Goal: Task Accomplishment & Management: Manage account settings

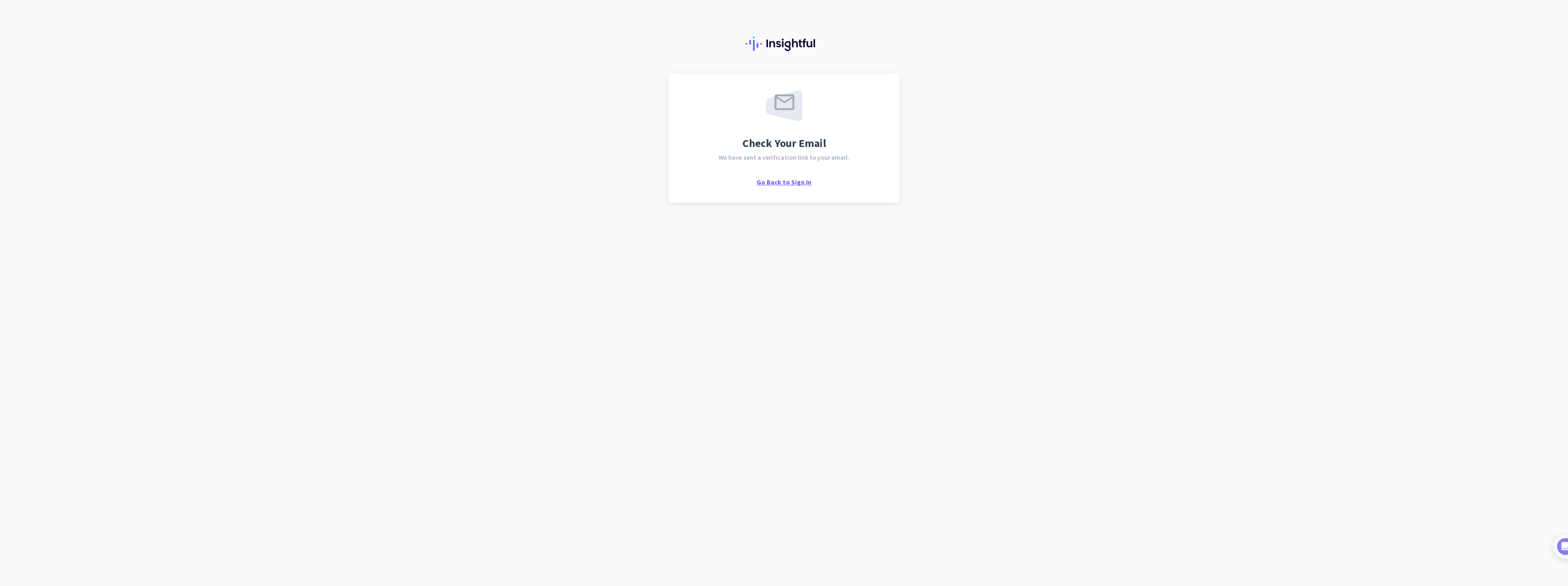
click at [779, 179] on span "Go Back to Sign In" at bounding box center [784, 182] width 55 height 8
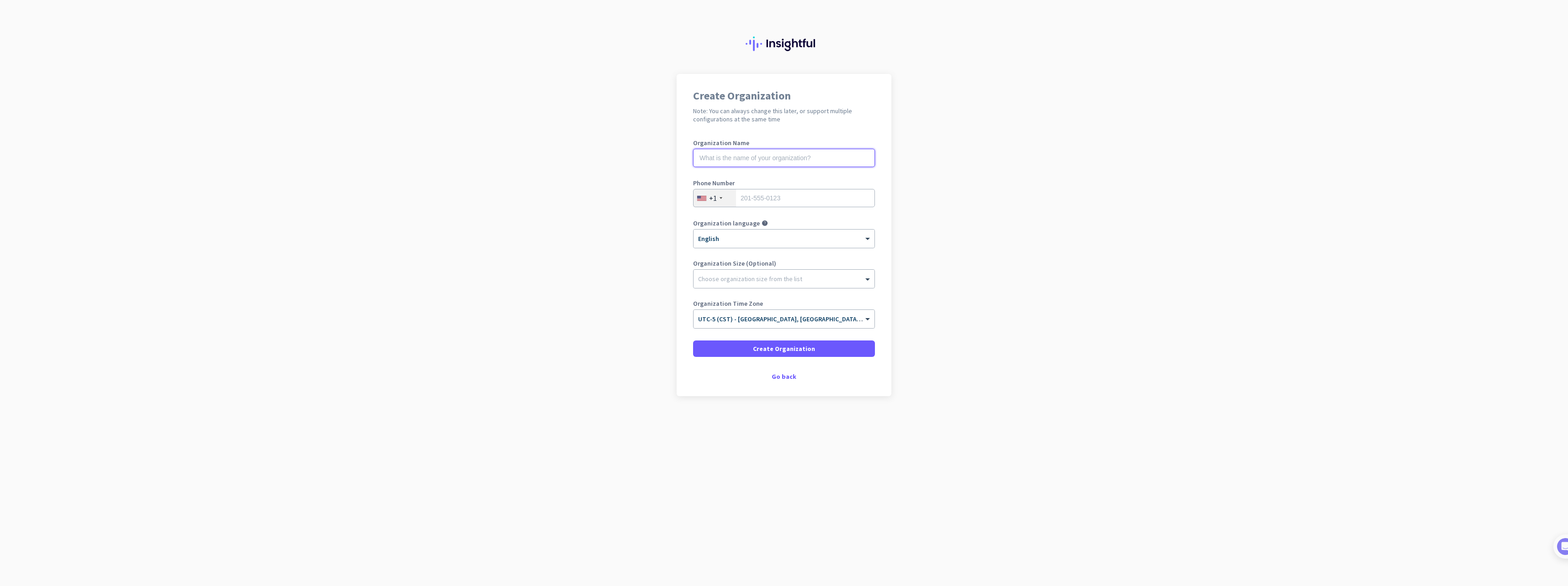
click at [741, 154] on input "text" at bounding box center [784, 158] width 182 height 18
type input "IntegriTech"
type input "479-202-6000"
click at [777, 350] on span "Create Organization" at bounding box center [784, 348] width 62 height 9
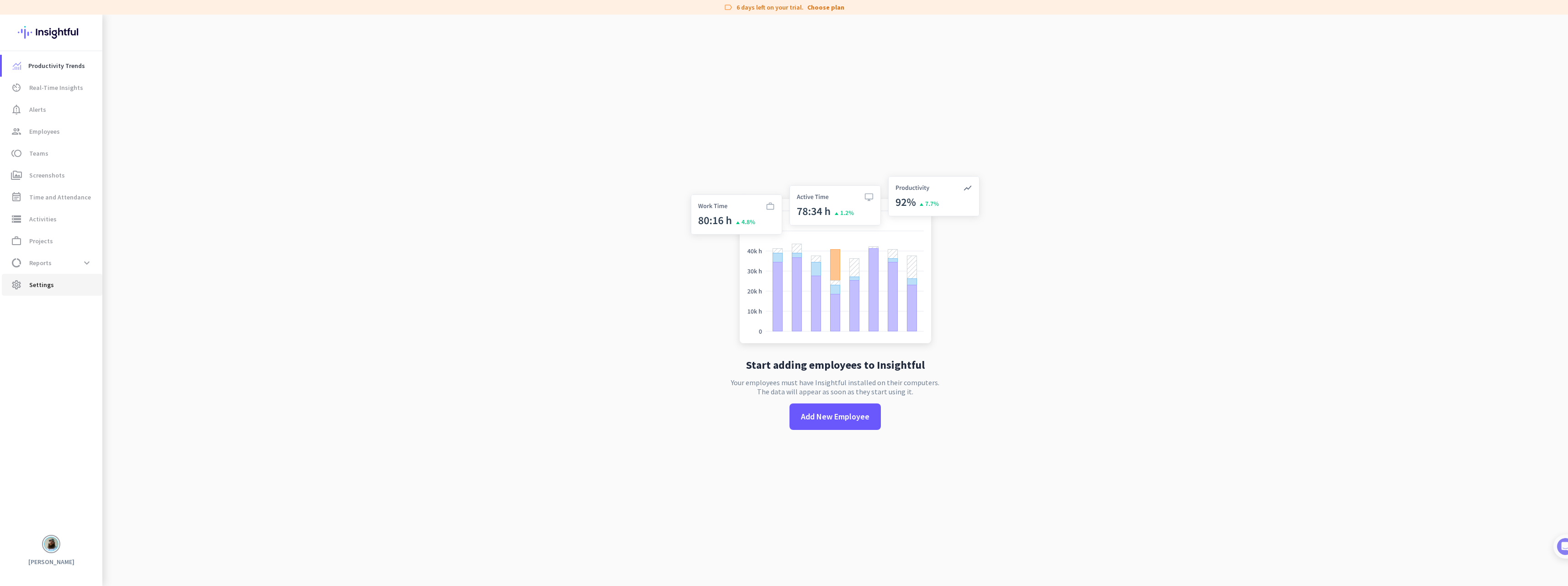
click at [52, 282] on span "Settings" at bounding box center [42, 285] width 25 height 11
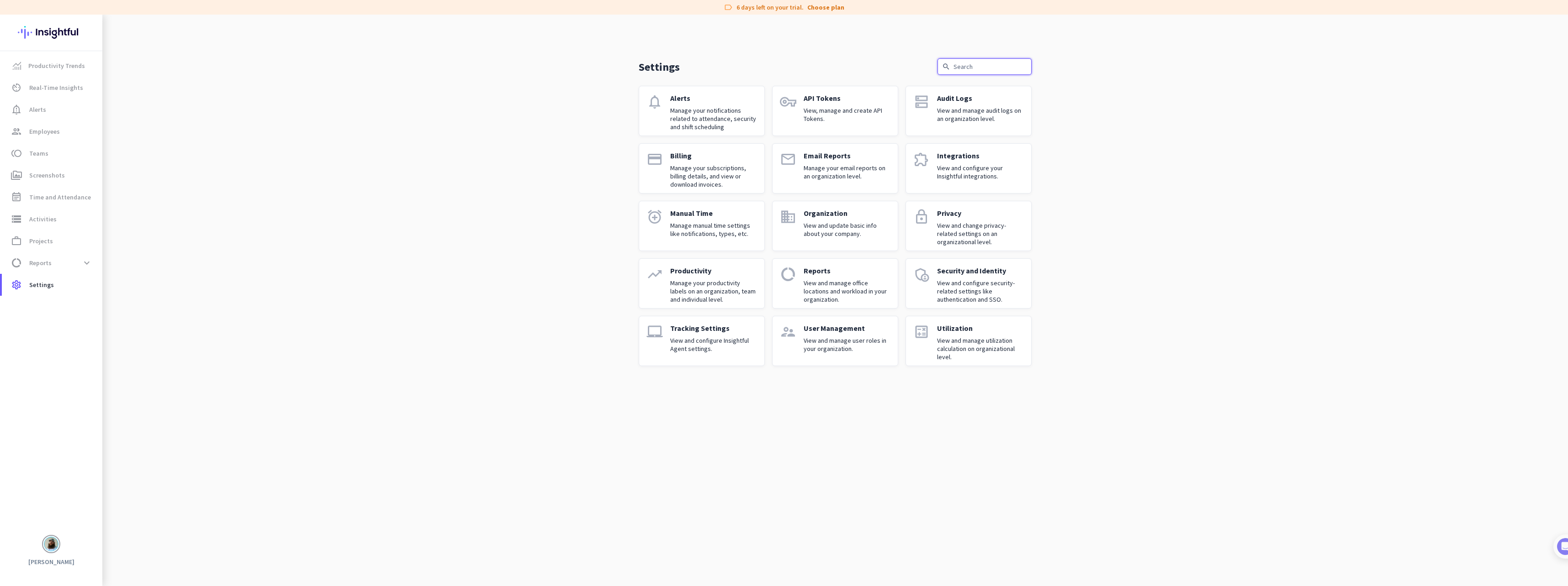
click at [987, 69] on input "text" at bounding box center [985, 67] width 94 height 17
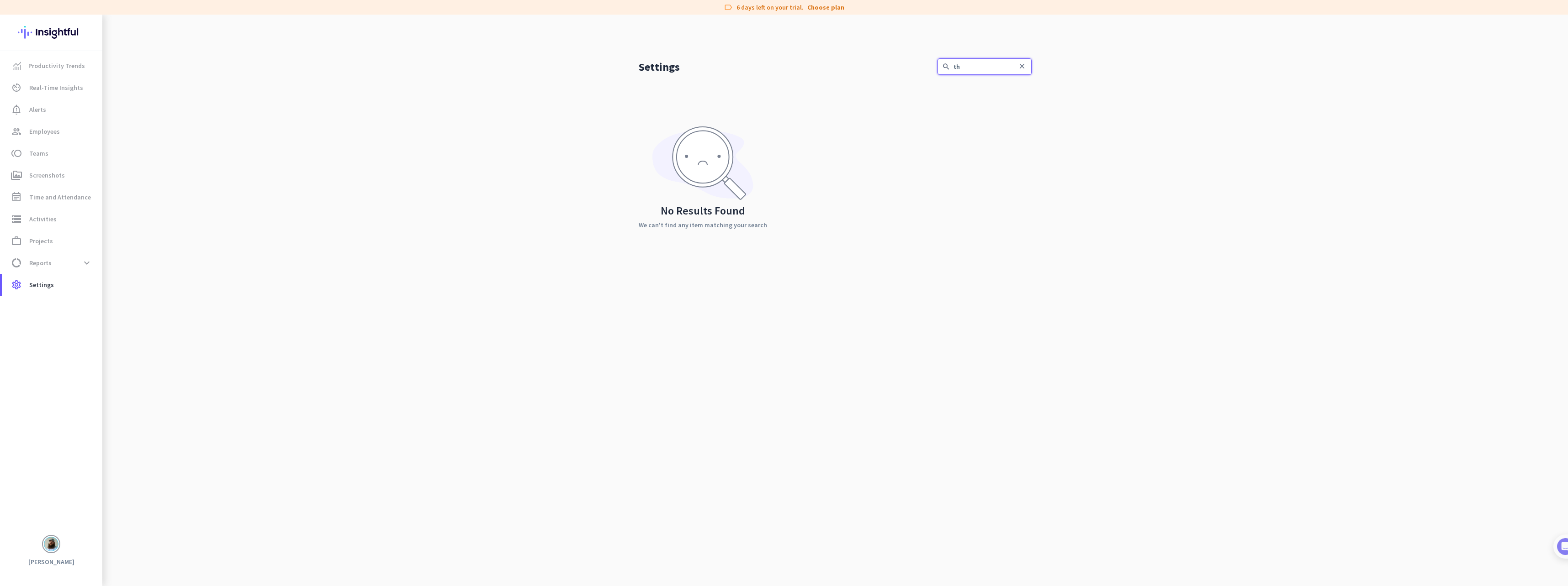
type input "t"
type input "a"
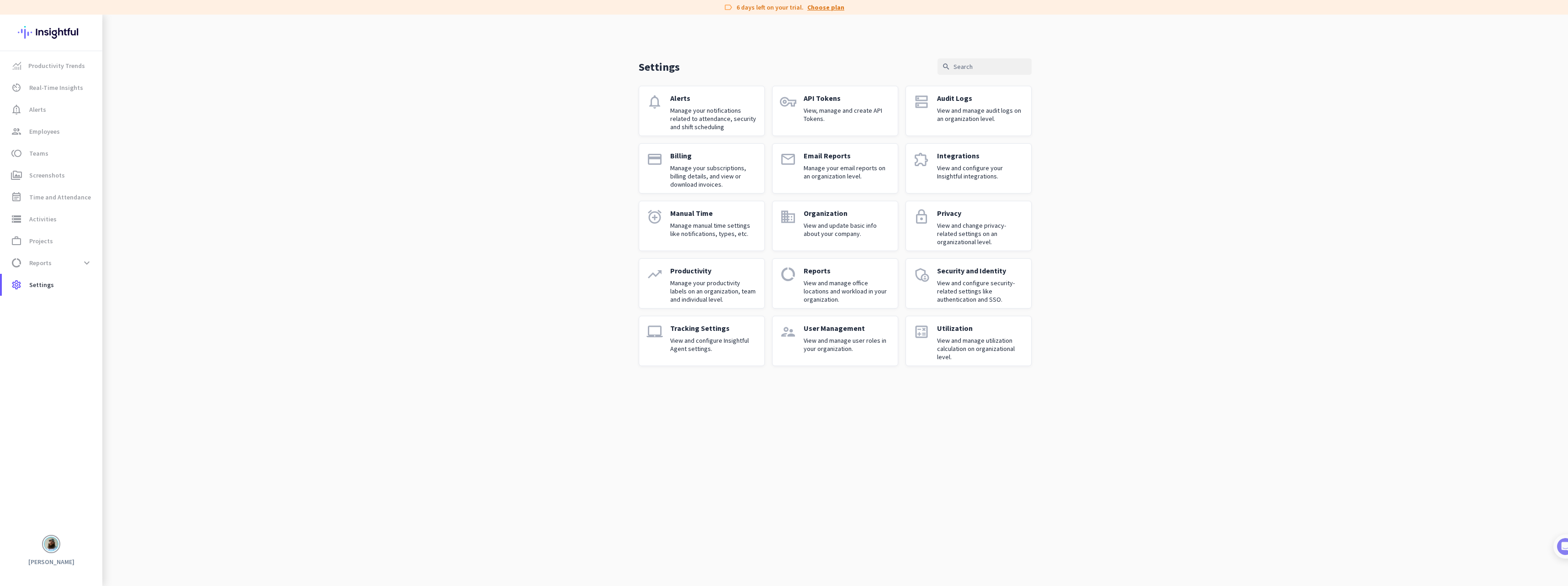
click at [817, 6] on link "Choose plan" at bounding box center [826, 7] width 37 height 9
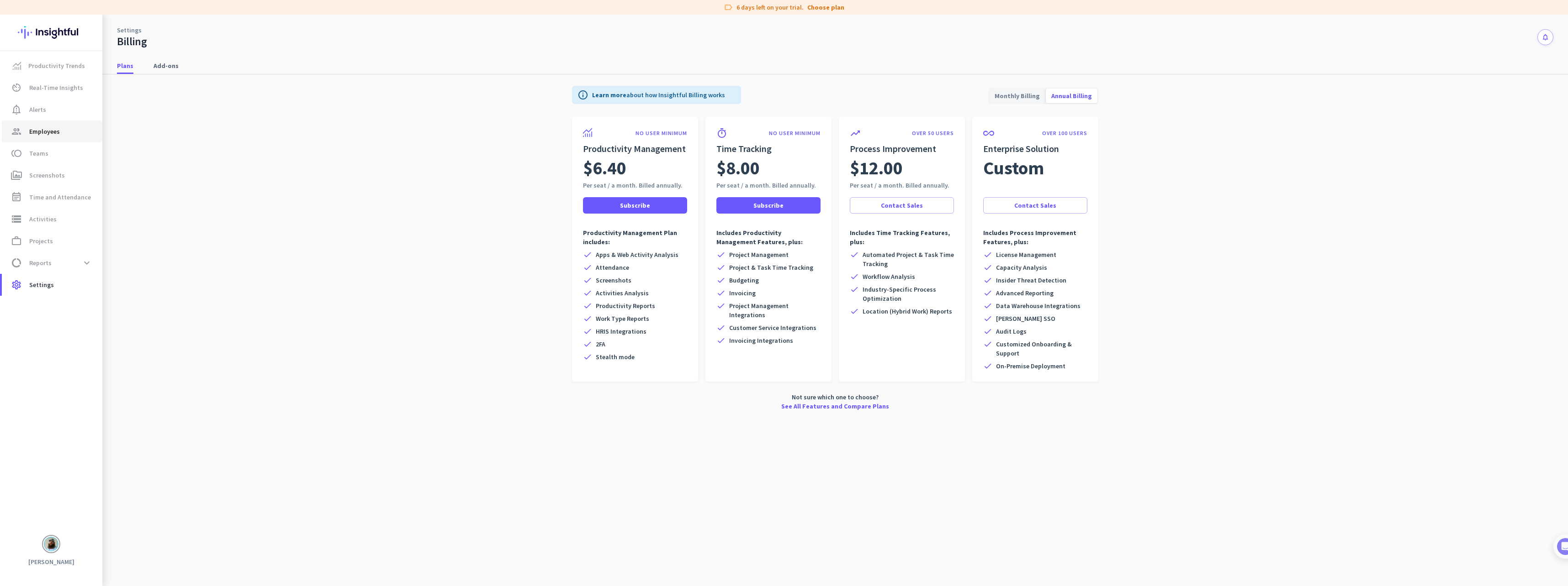
click at [56, 127] on span "Employees" at bounding box center [44, 131] width 31 height 11
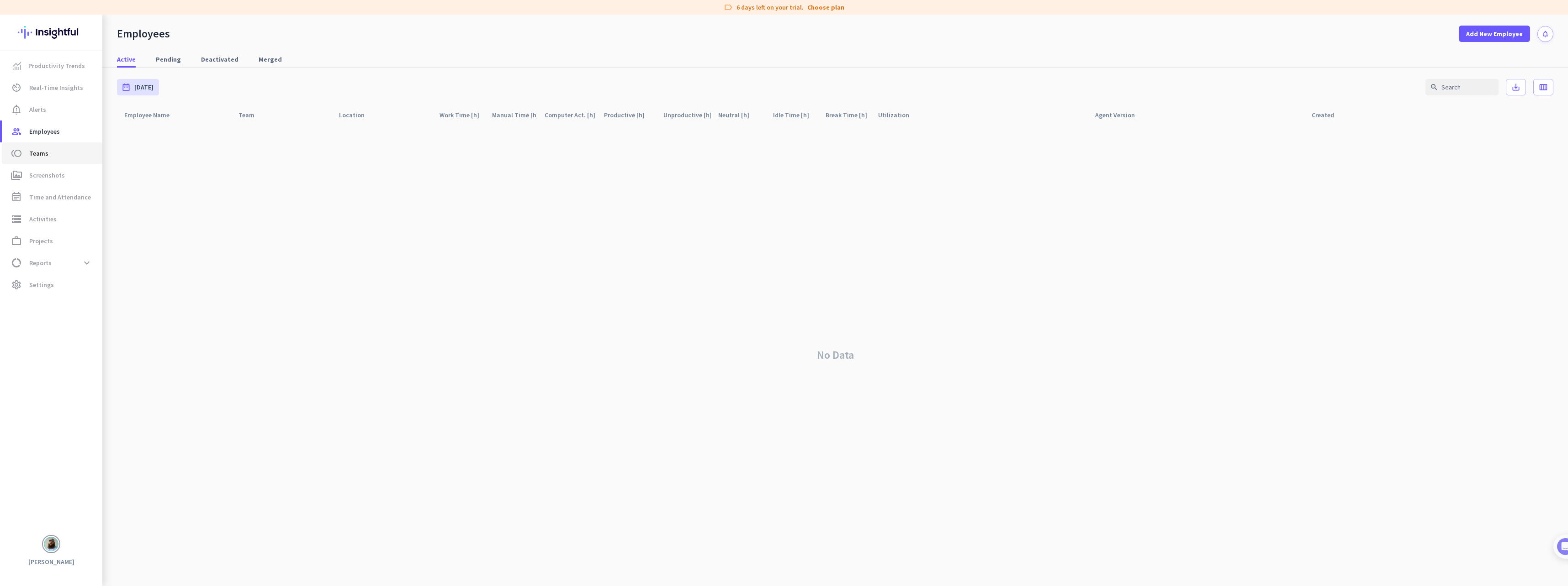
click at [49, 152] on span "toll Teams" at bounding box center [52, 153] width 86 height 11
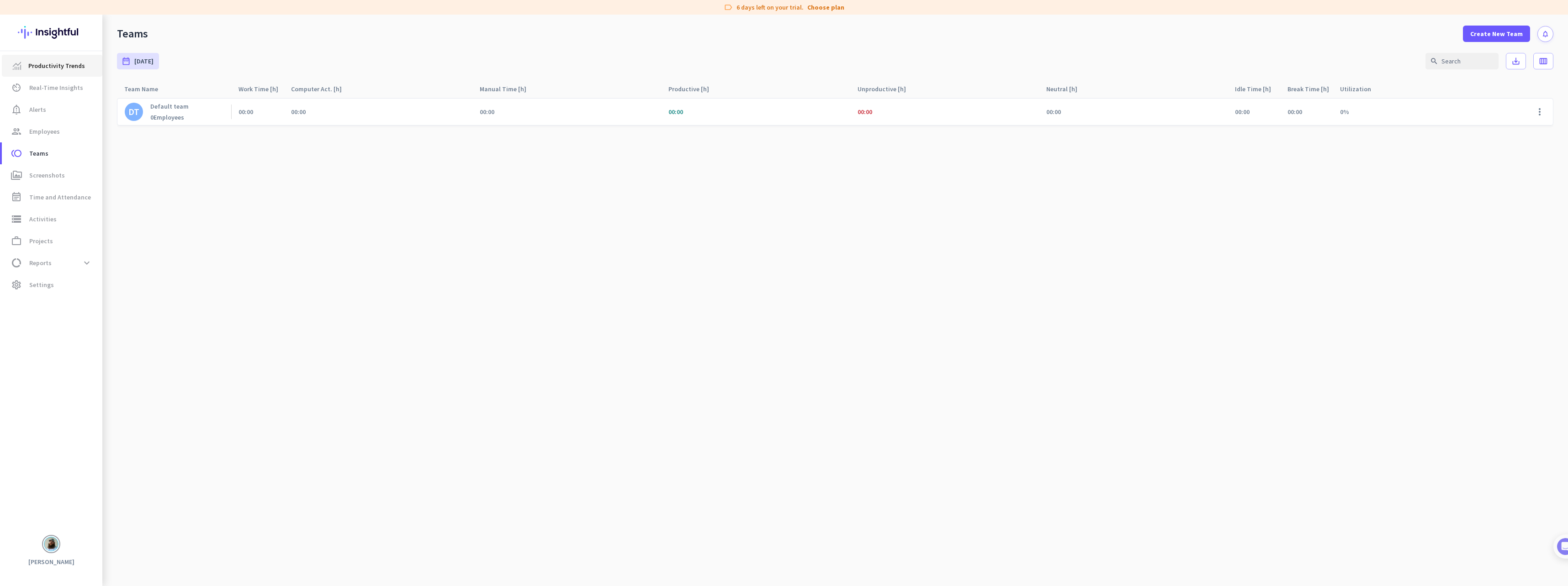
click at [56, 70] on span "Productivity Trends" at bounding box center [57, 65] width 57 height 11
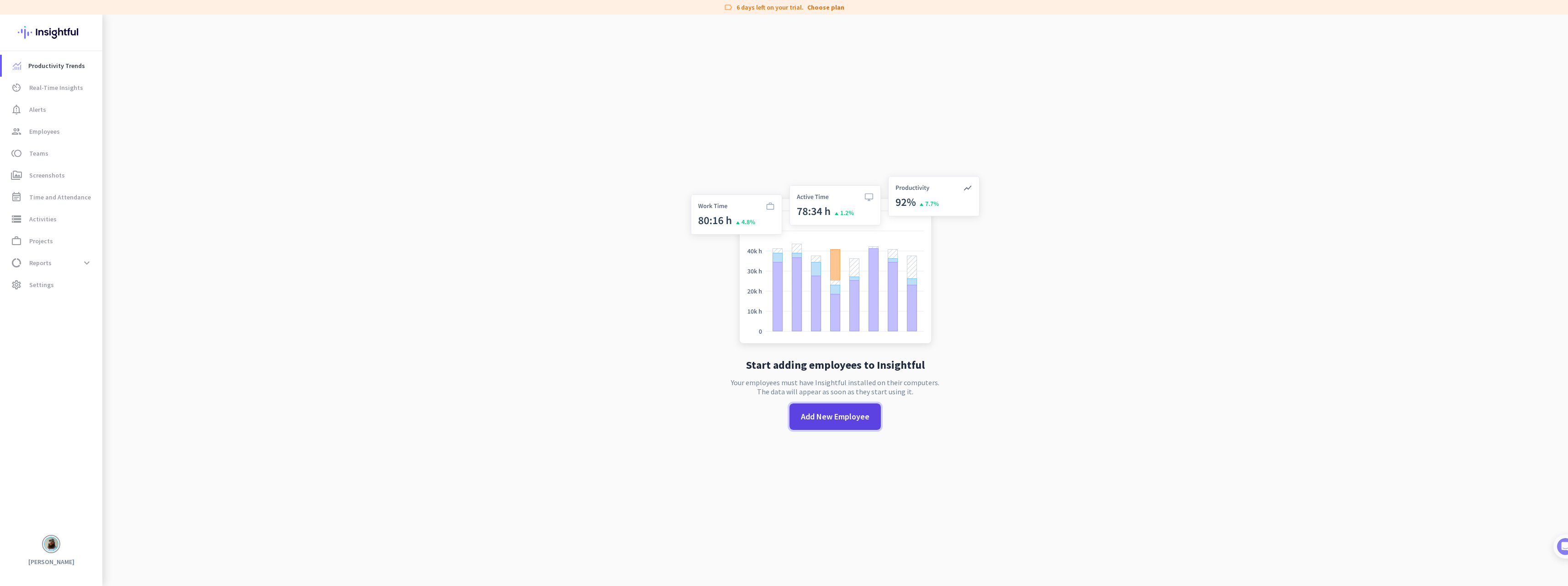
click at [850, 414] on span "Add New Employee" at bounding box center [835, 417] width 69 height 12
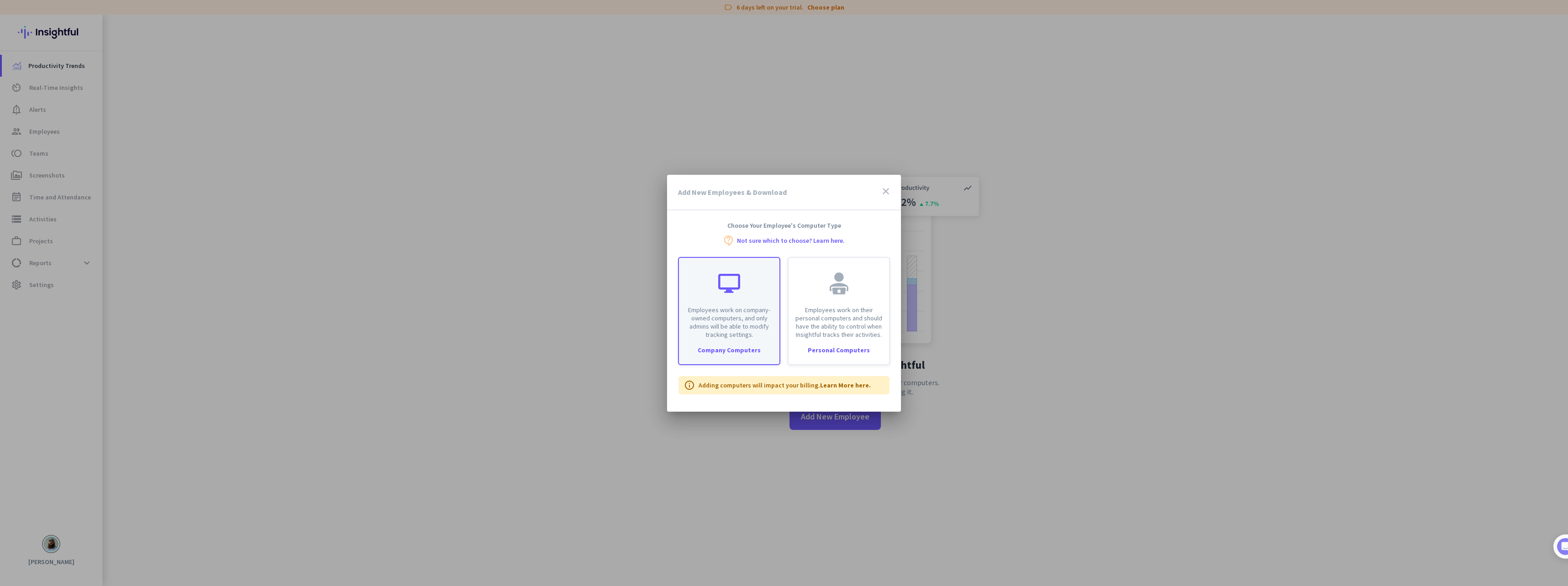
click at [767, 361] on div "Employees work on company-owned computers, and only admins will be able to modi…" at bounding box center [729, 311] width 103 height 109
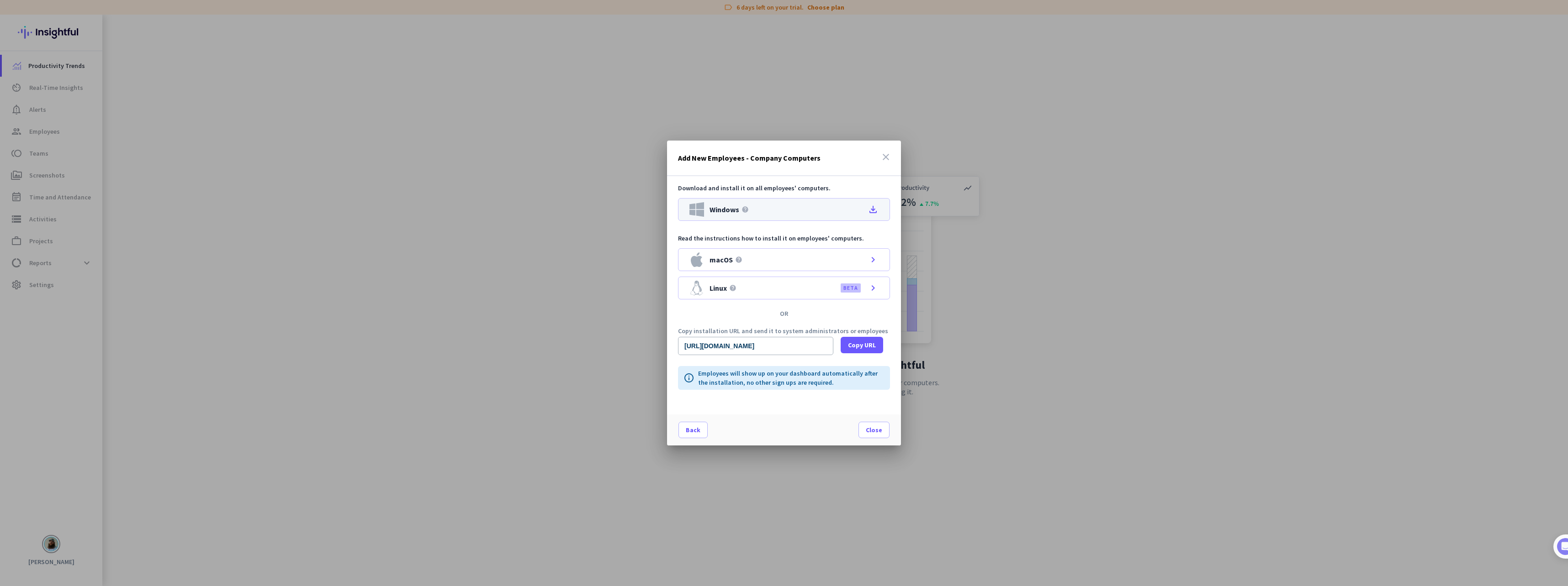
click at [871, 210] on icon "file_download" at bounding box center [873, 210] width 11 height 11
click at [875, 431] on span "Close" at bounding box center [875, 430] width 17 height 9
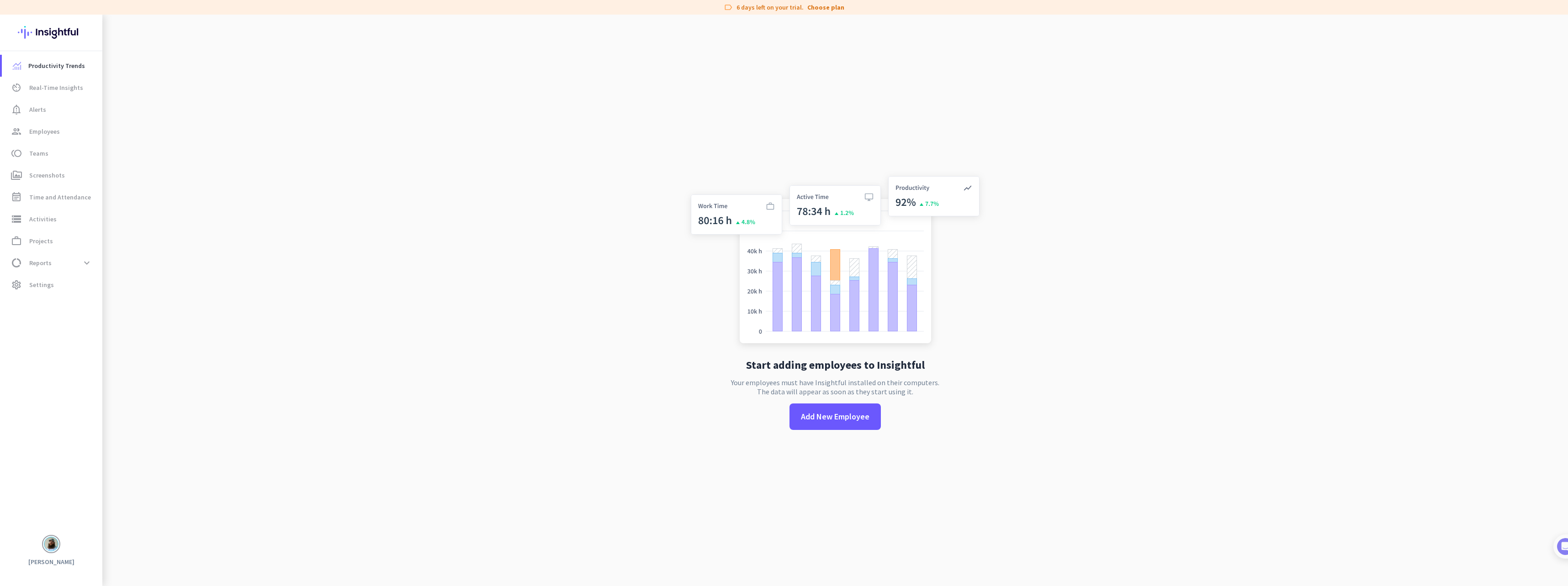
click at [1275, 33] on app-no-employees "Start adding employees to Insightful Your employees must have Insightful instal…" at bounding box center [835, 308] width 1466 height 586
click at [49, 133] on span "Employees" at bounding box center [44, 131] width 31 height 11
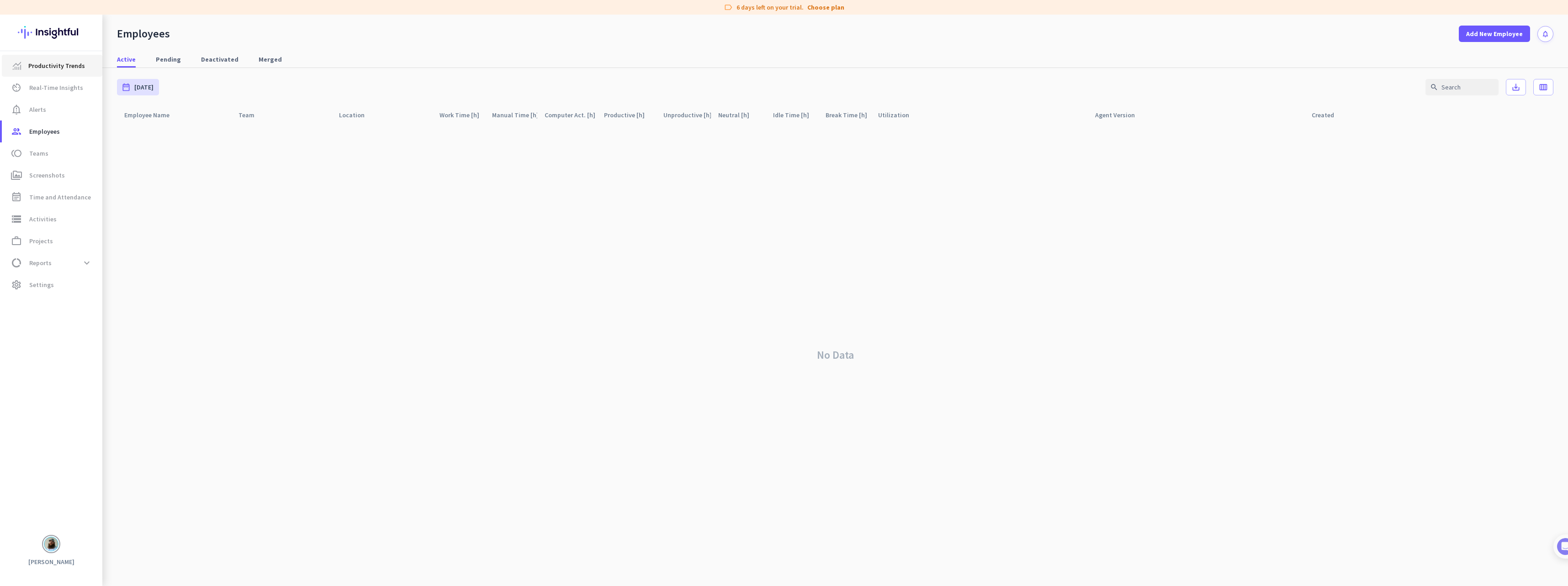
click at [55, 65] on span "Productivity Trends" at bounding box center [57, 65] width 57 height 11
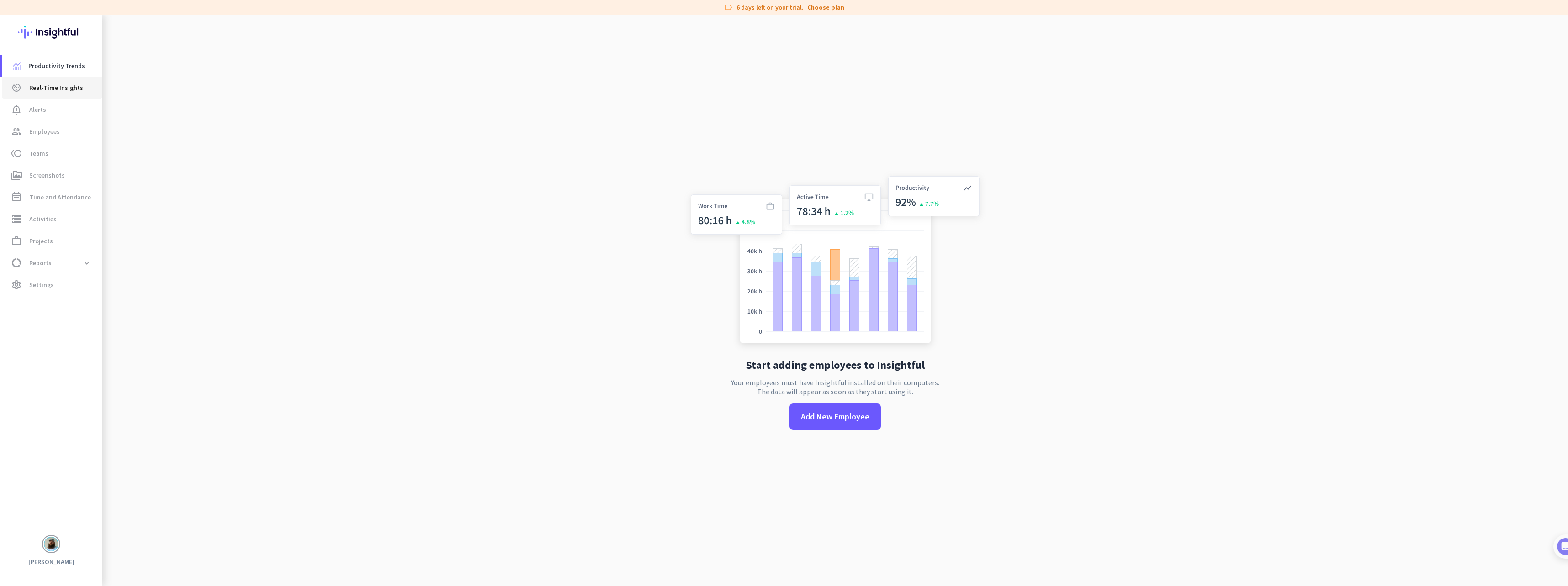
click at [57, 83] on span "Real-Time Insights" at bounding box center [56, 87] width 54 height 11
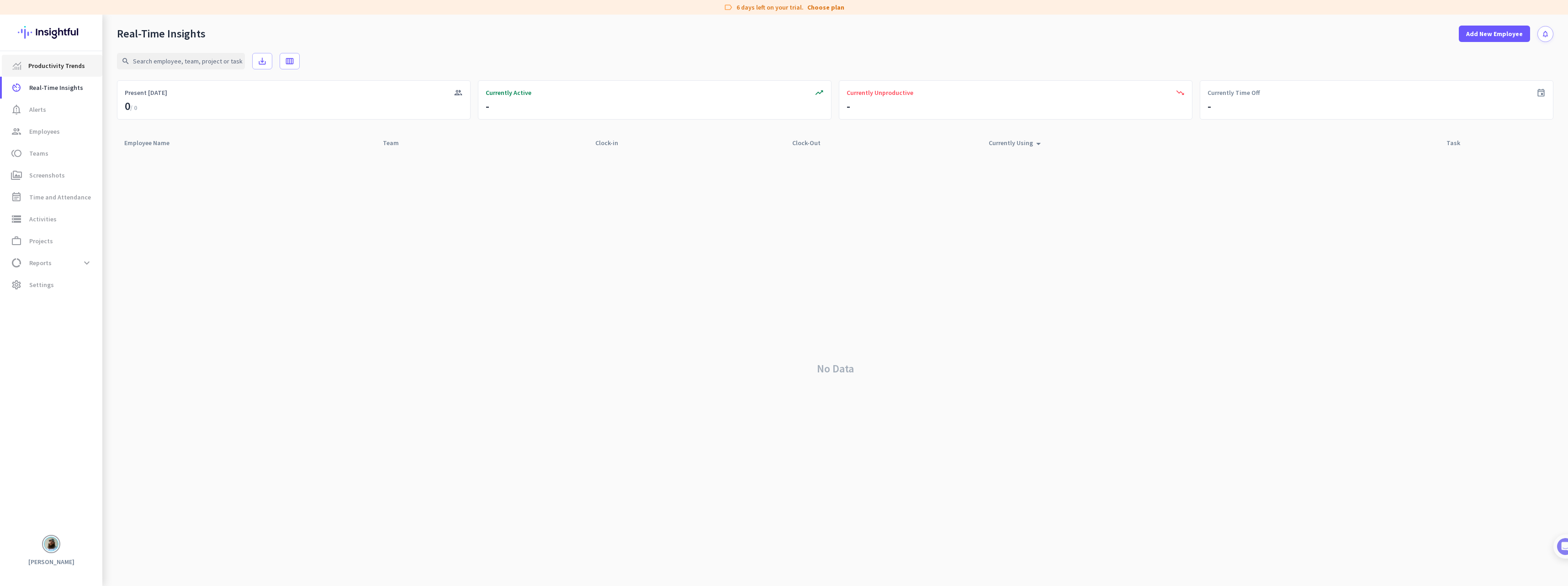
click at [59, 66] on span "Productivity Trends" at bounding box center [57, 65] width 57 height 11
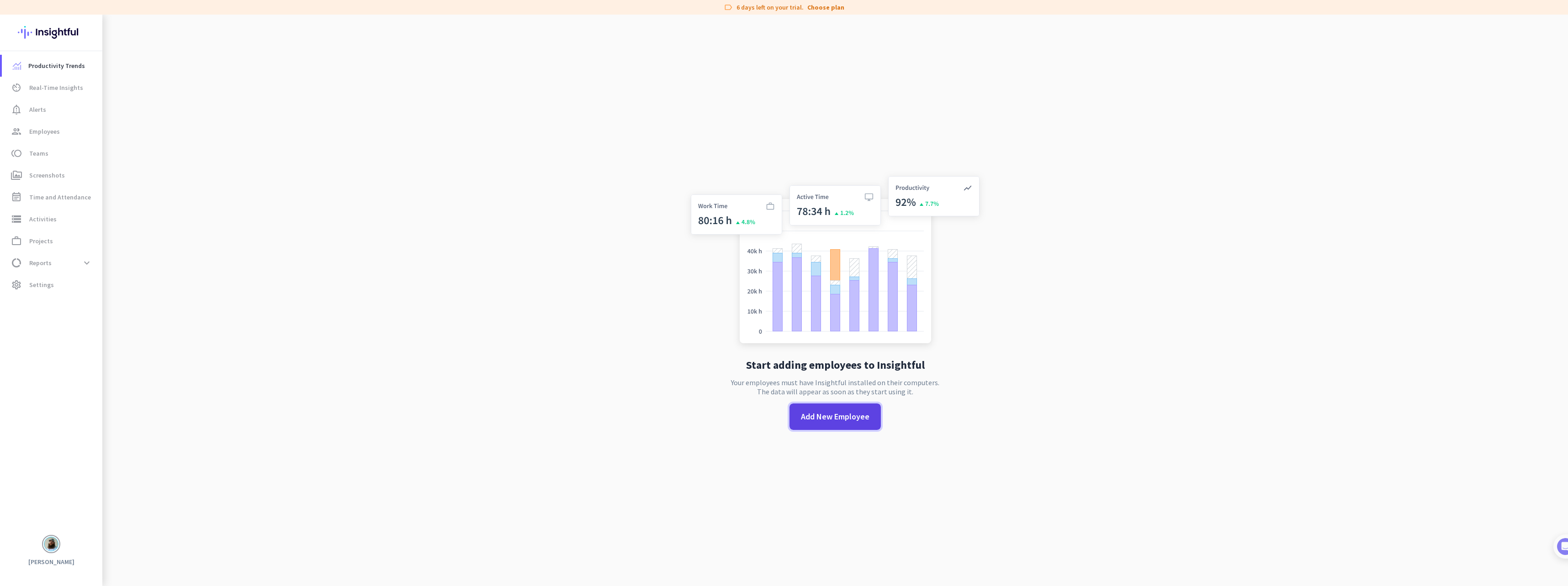
click at [830, 417] on span "Add New Employee" at bounding box center [835, 417] width 69 height 12
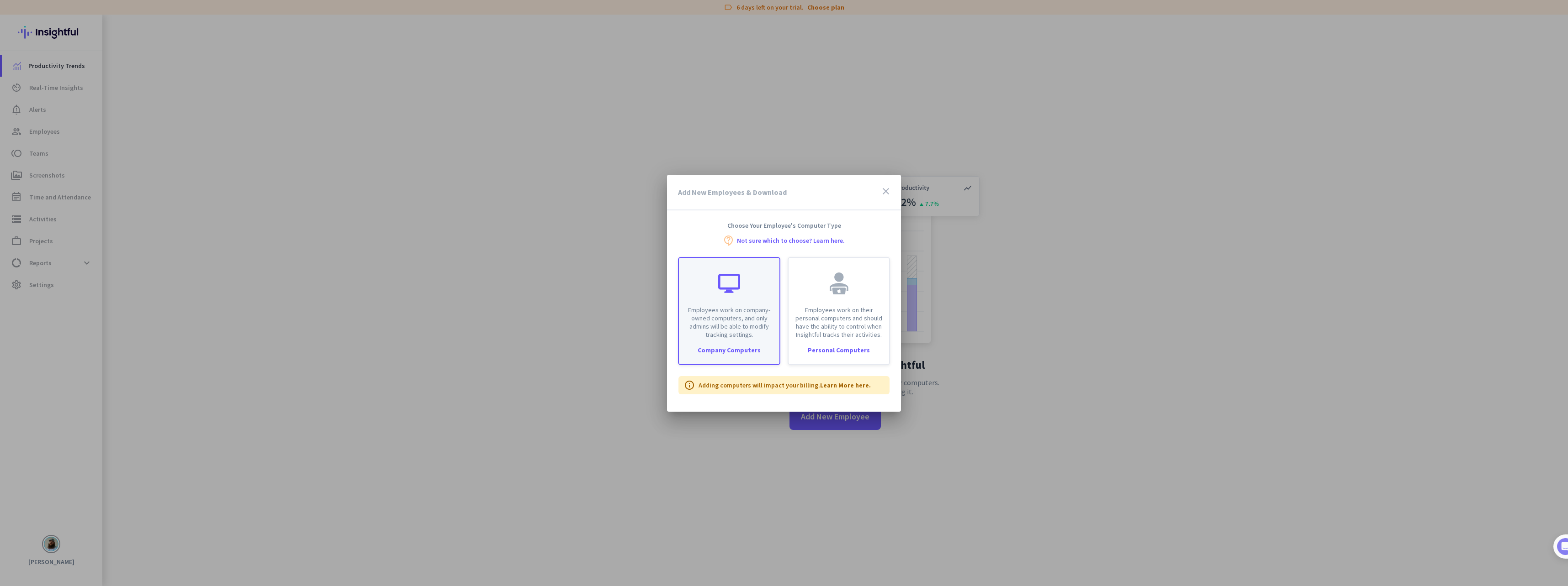
click at [747, 306] on p "Employees work on company-owned computers, and only admins will be able to modi…" at bounding box center [728, 322] width 89 height 33
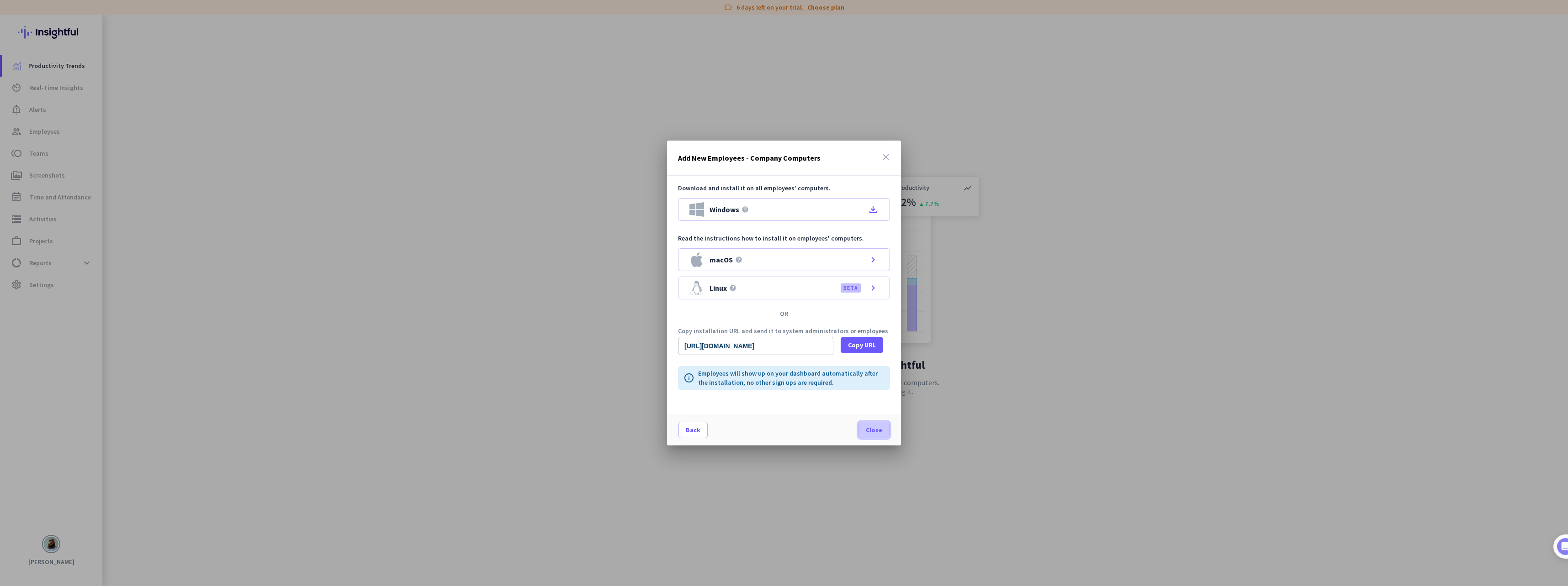
click at [869, 432] on span "Close" at bounding box center [875, 430] width 17 height 9
